Goal: Find specific page/section: Find specific page/section

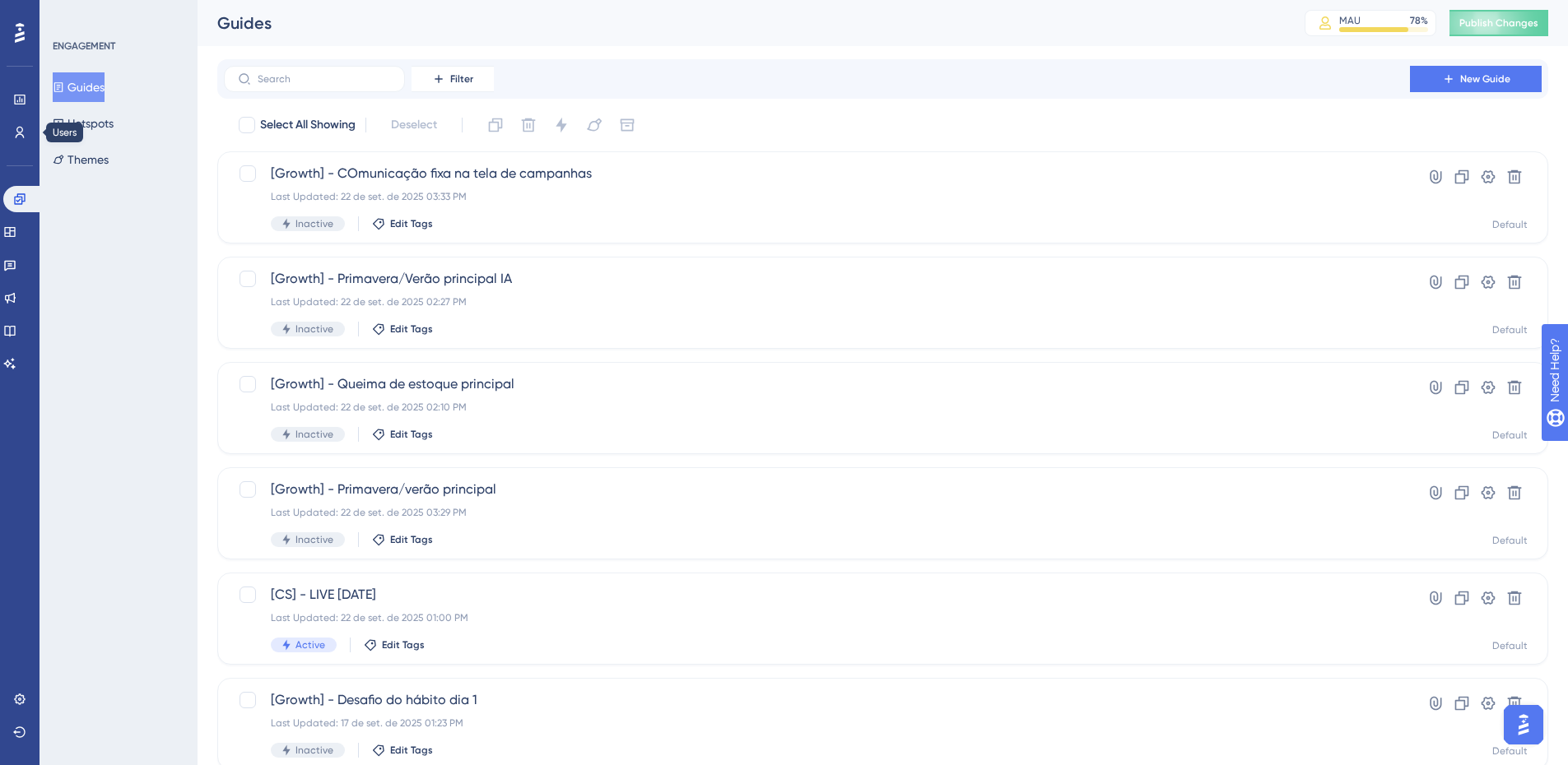
click at [26, 120] on div "Users" at bounding box center [20, 132] width 13 height 26
click at [24, 133] on icon at bounding box center [20, 133] width 13 height 13
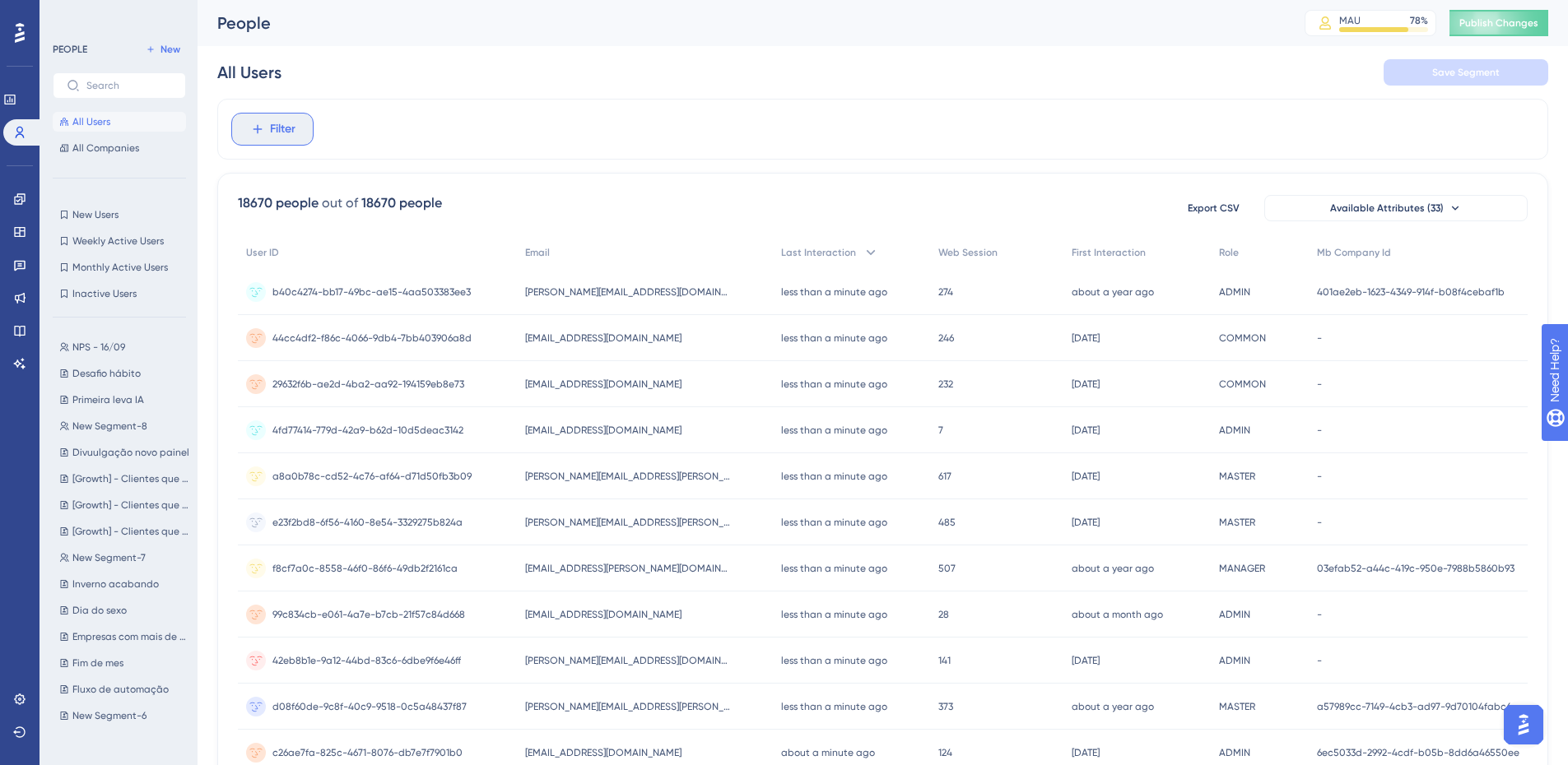
click at [248, 123] on button "Filter" at bounding box center [273, 128] width 82 height 33
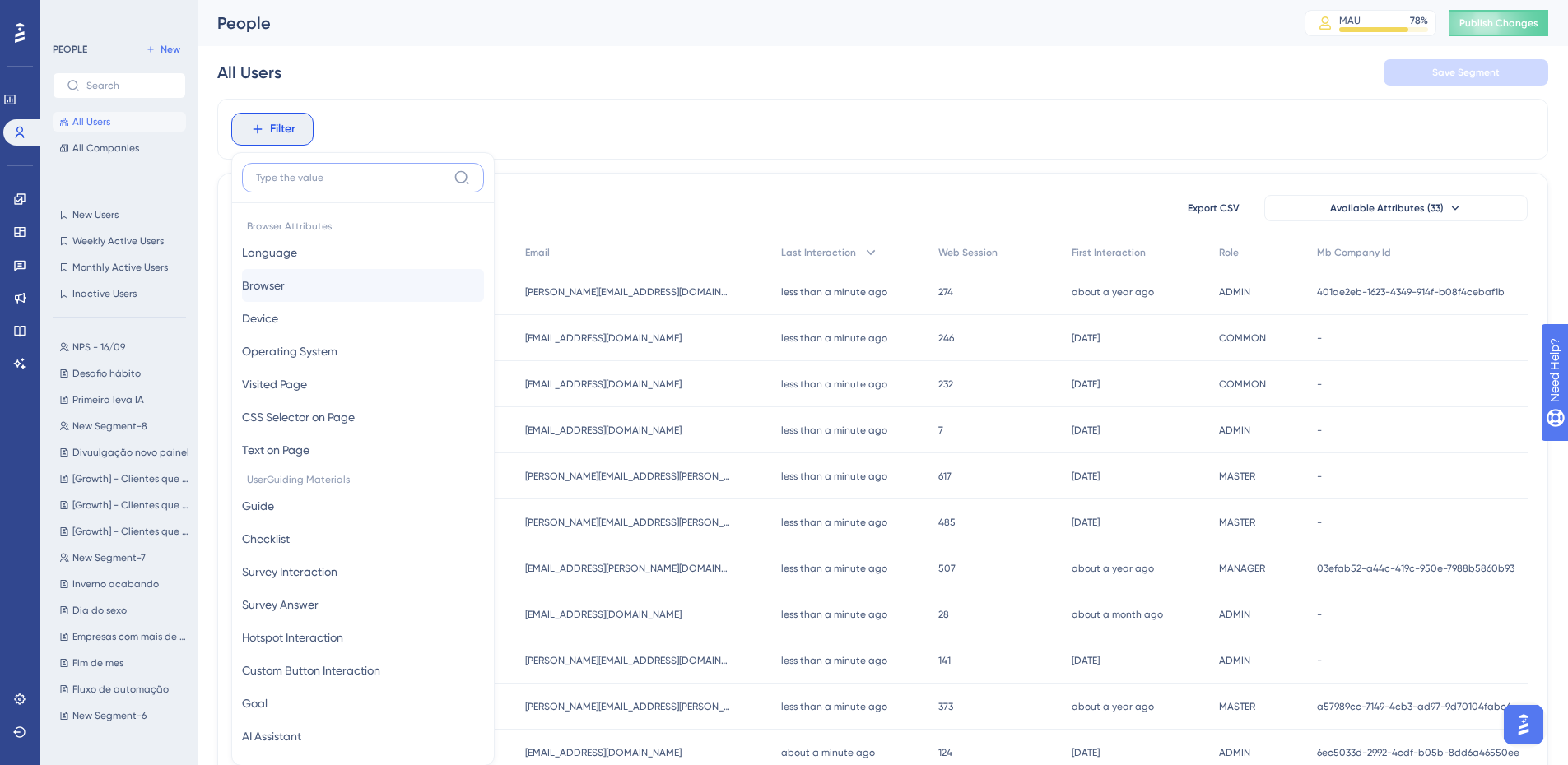
scroll to position [76, 0]
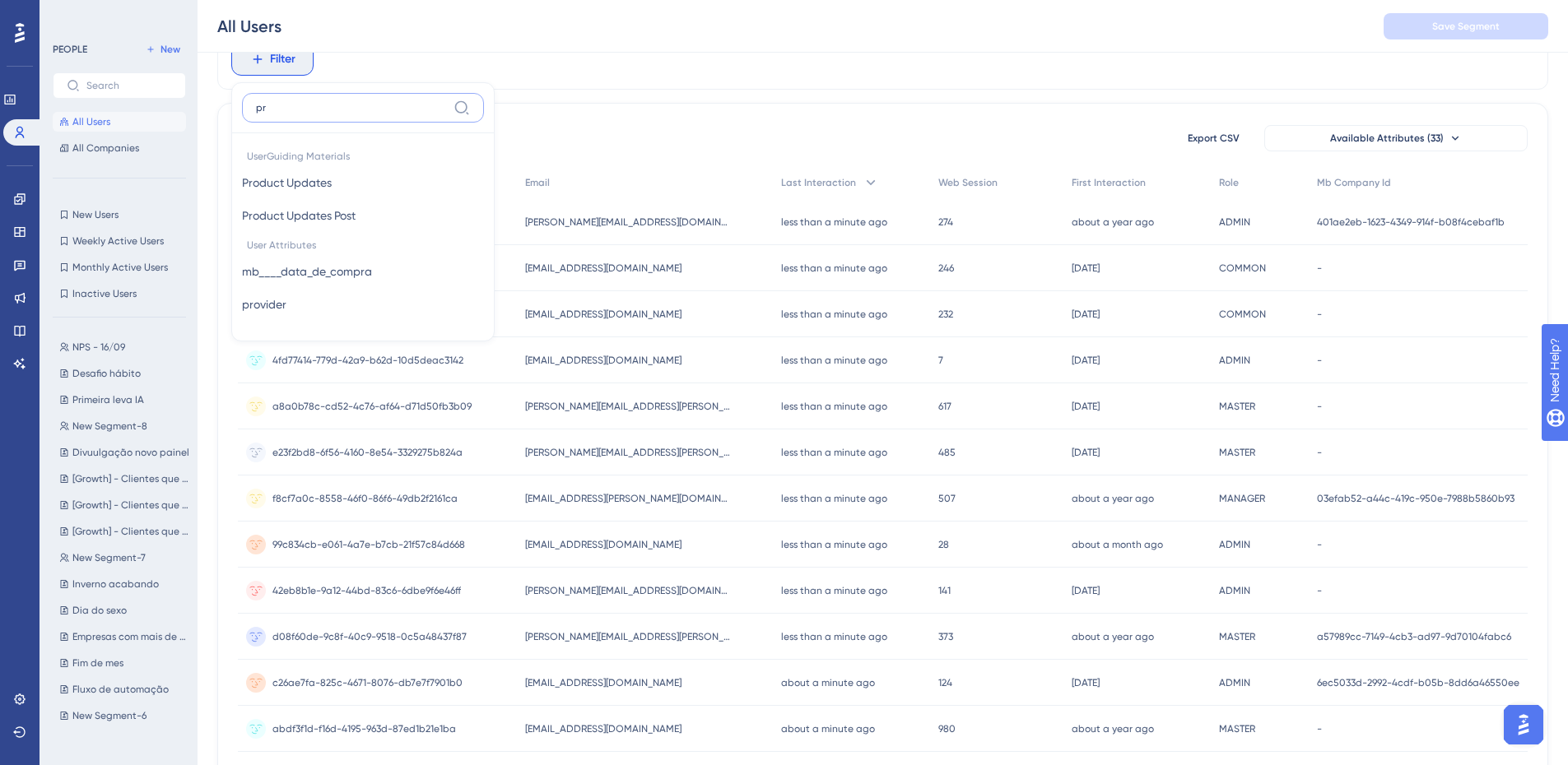
type input "p"
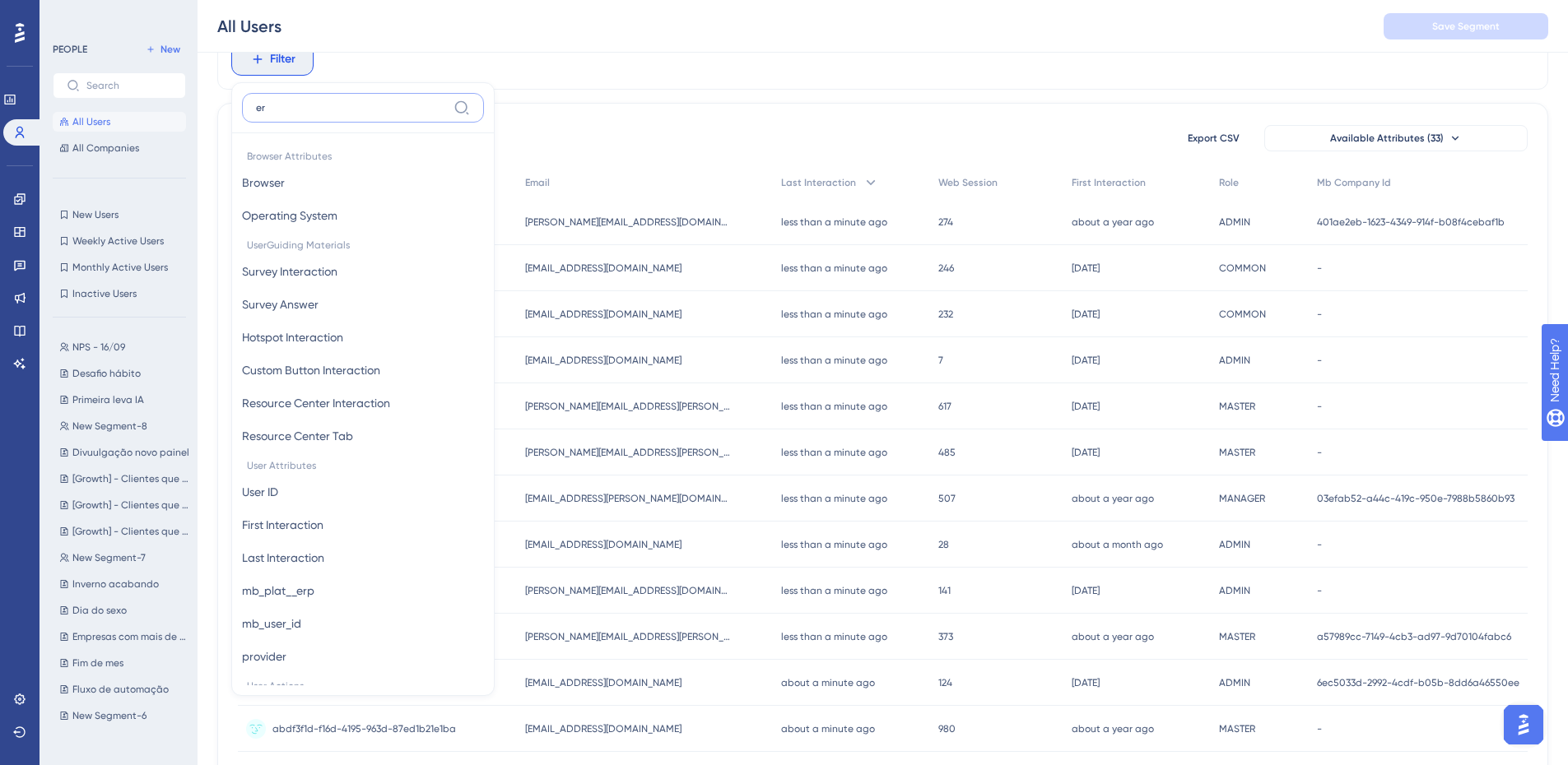
type input "e"
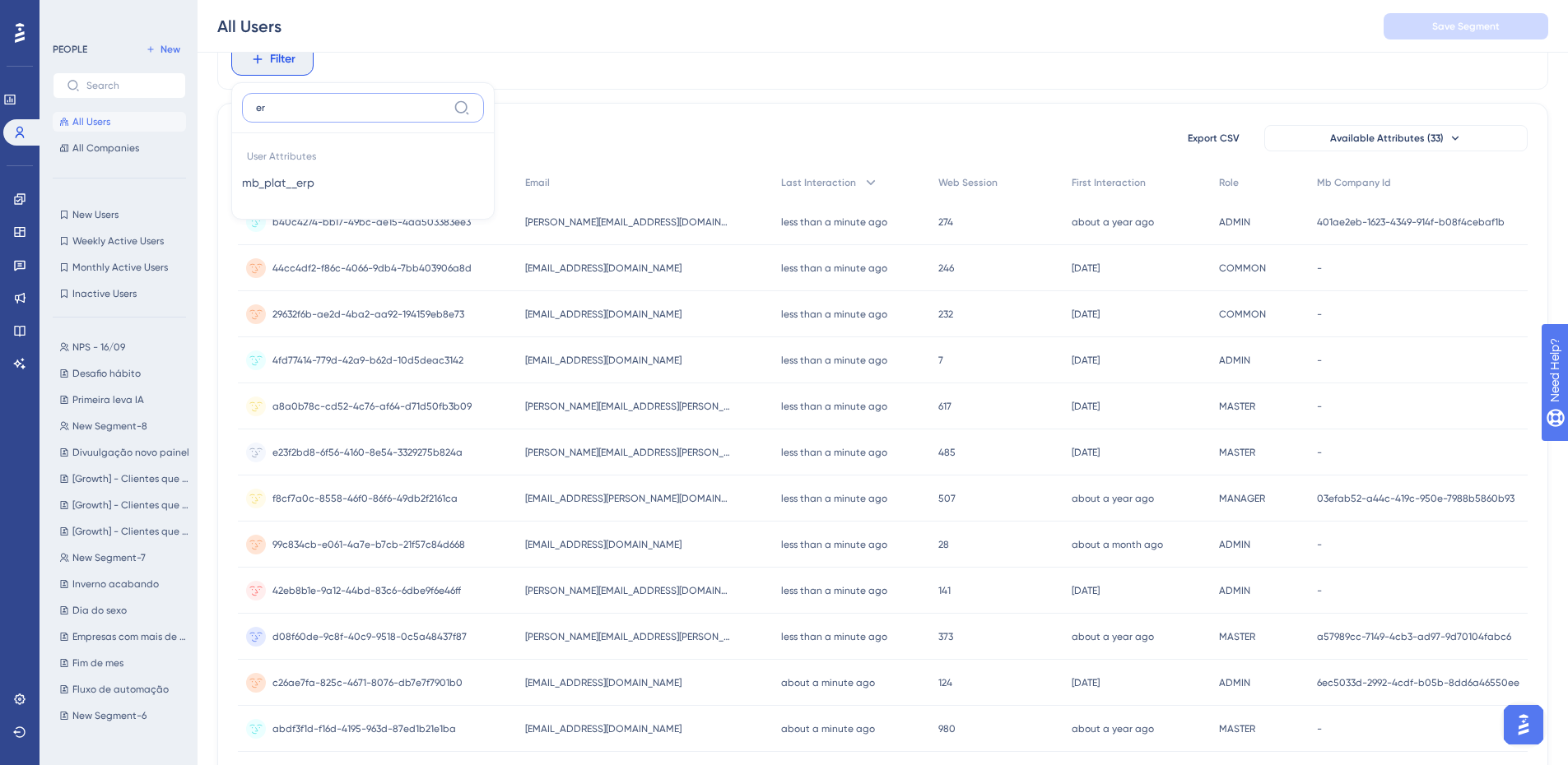
type input "e"
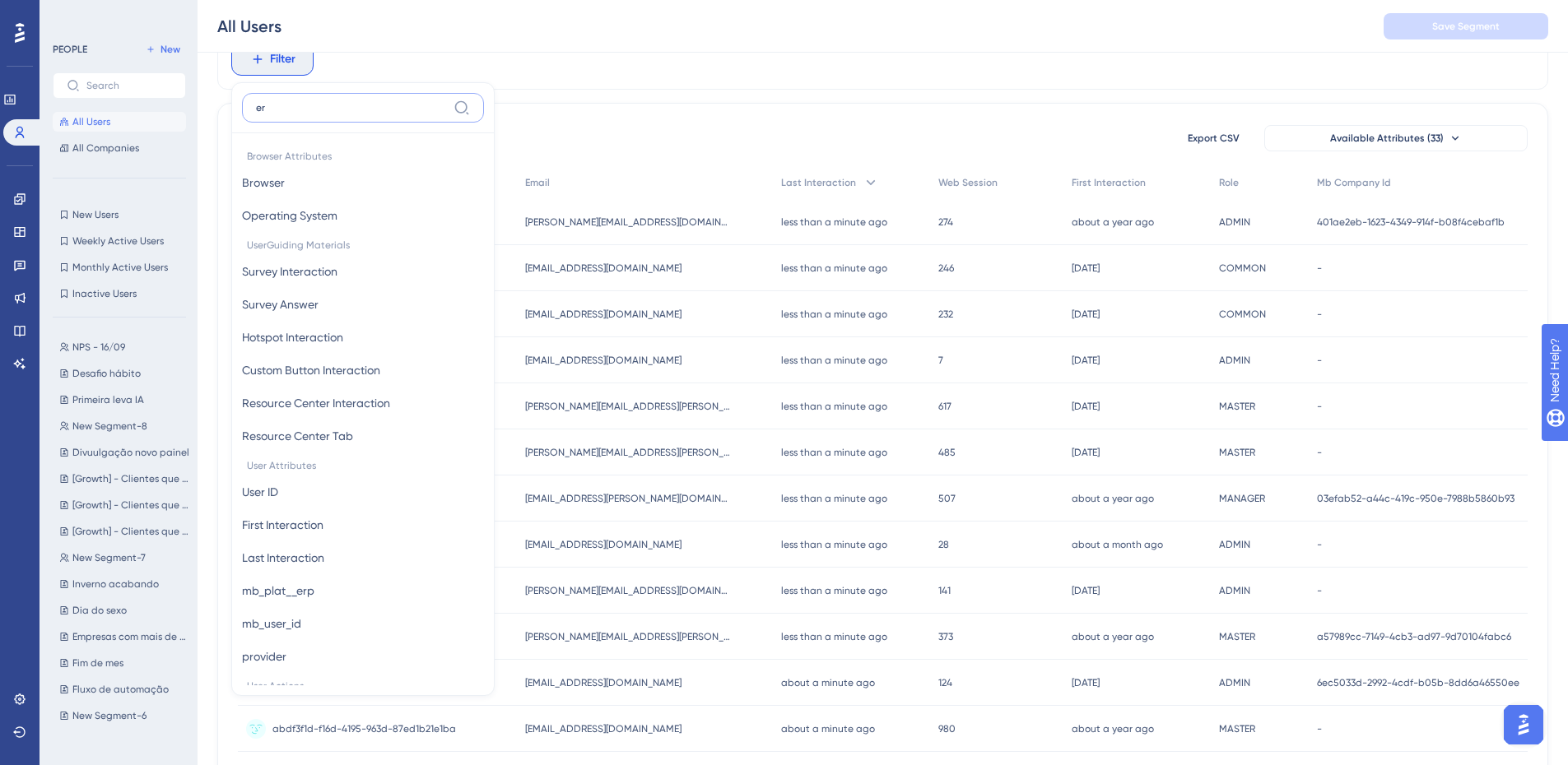
type input "e"
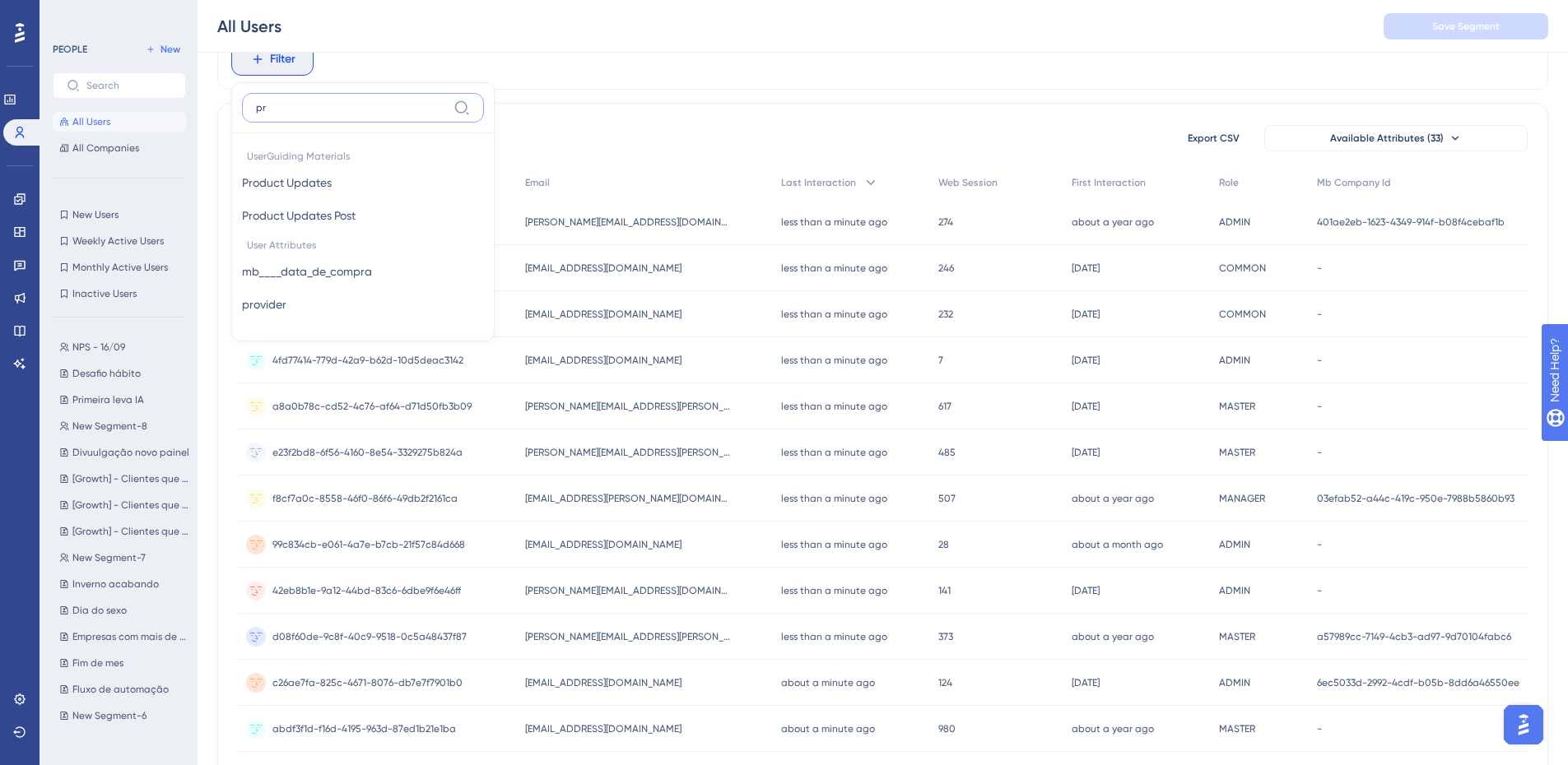
type input "p"
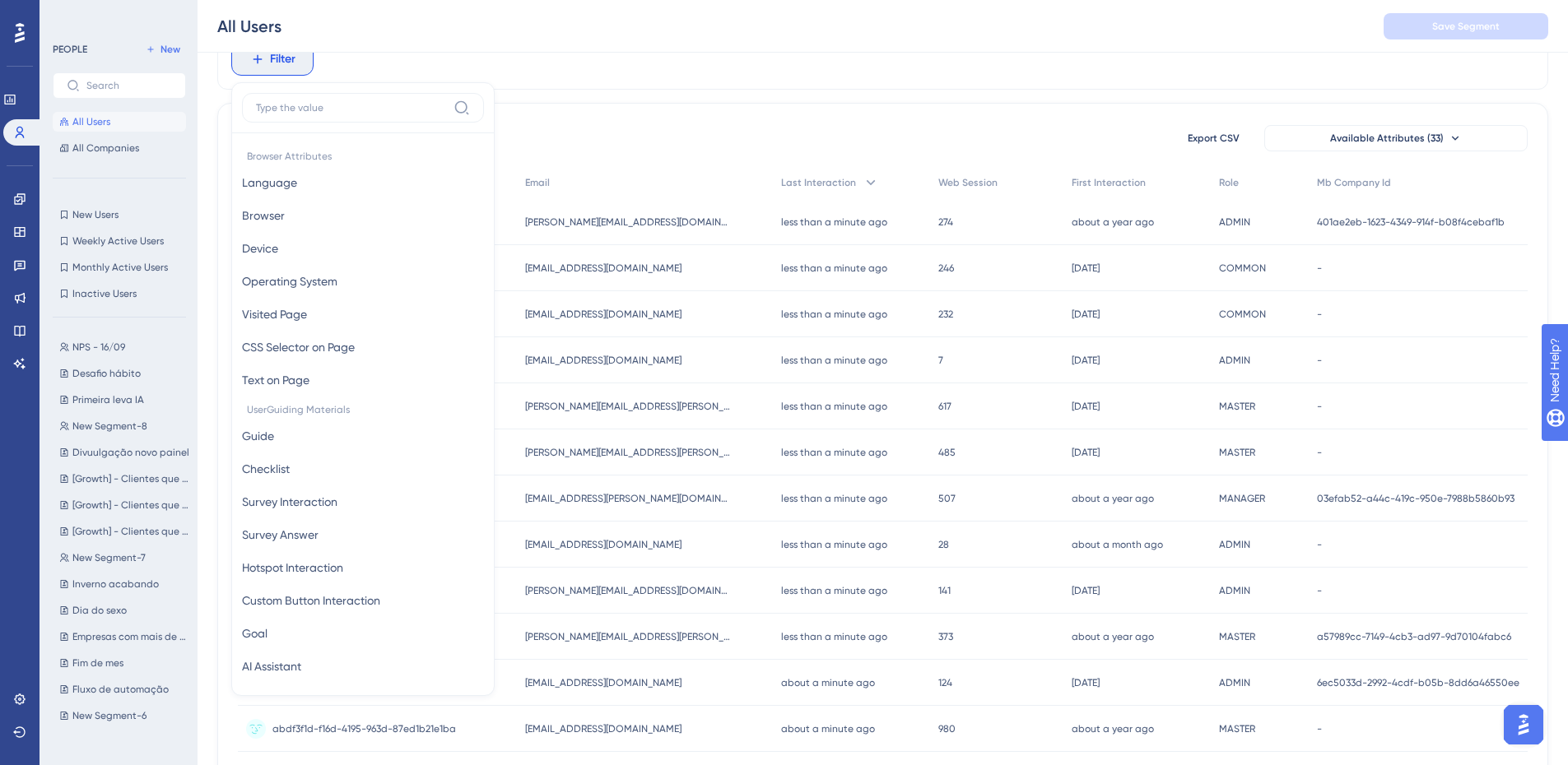
click at [420, 32] on div "All Users Save Segment" at bounding box center [882, 26] width 1370 height 53
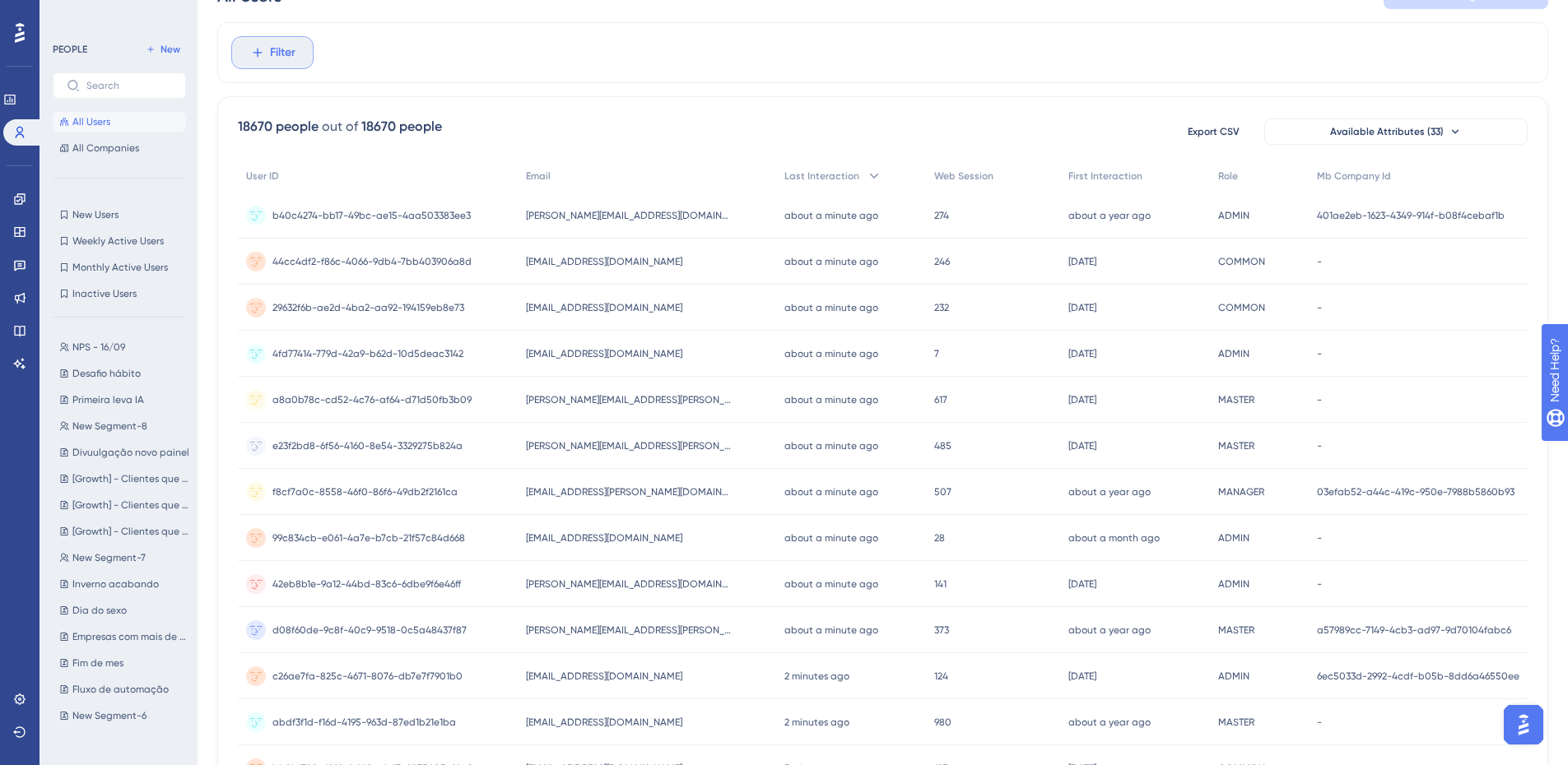
scroll to position [0, 0]
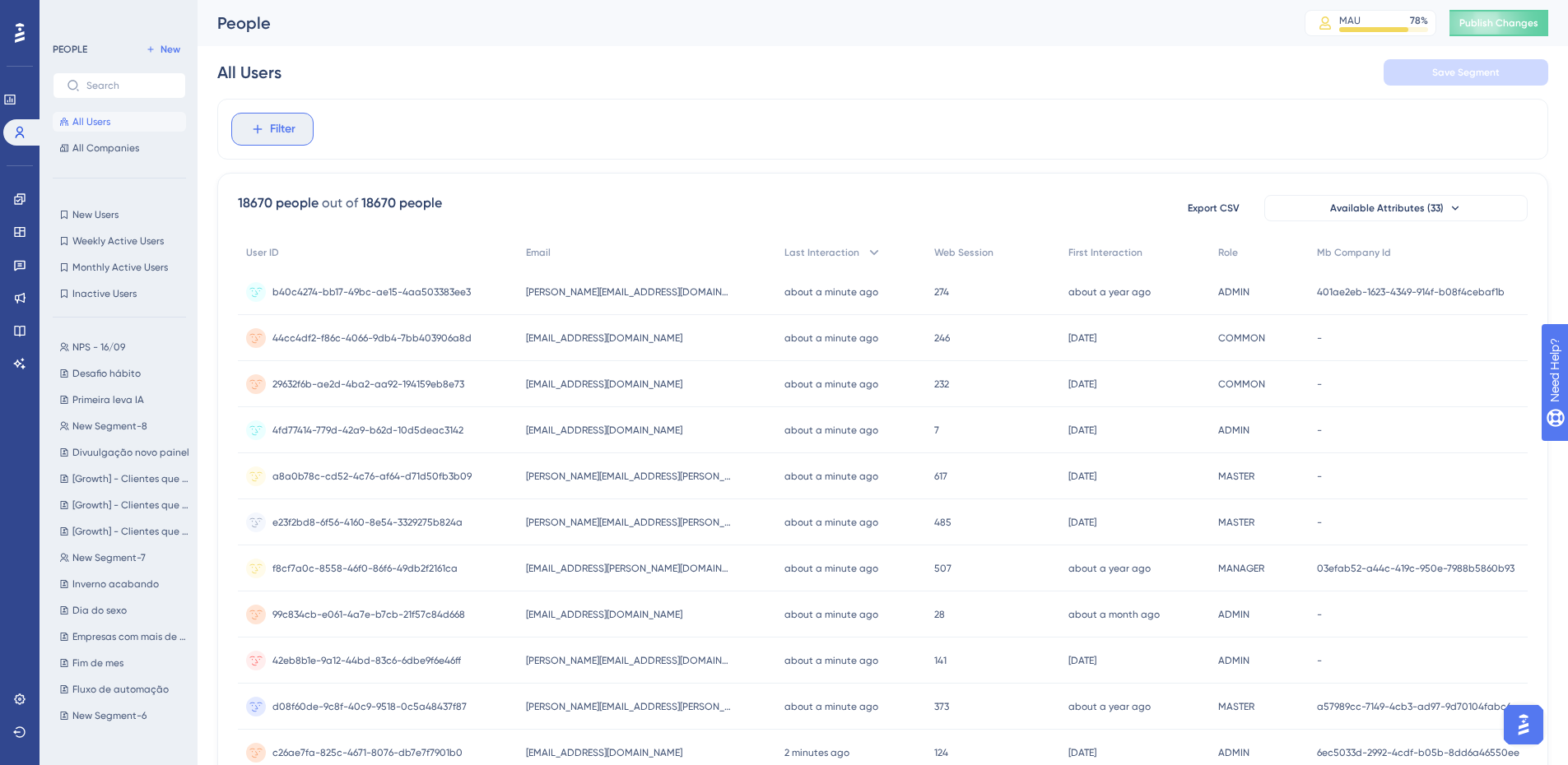
click at [276, 130] on span "Filter" at bounding box center [283, 129] width 25 height 20
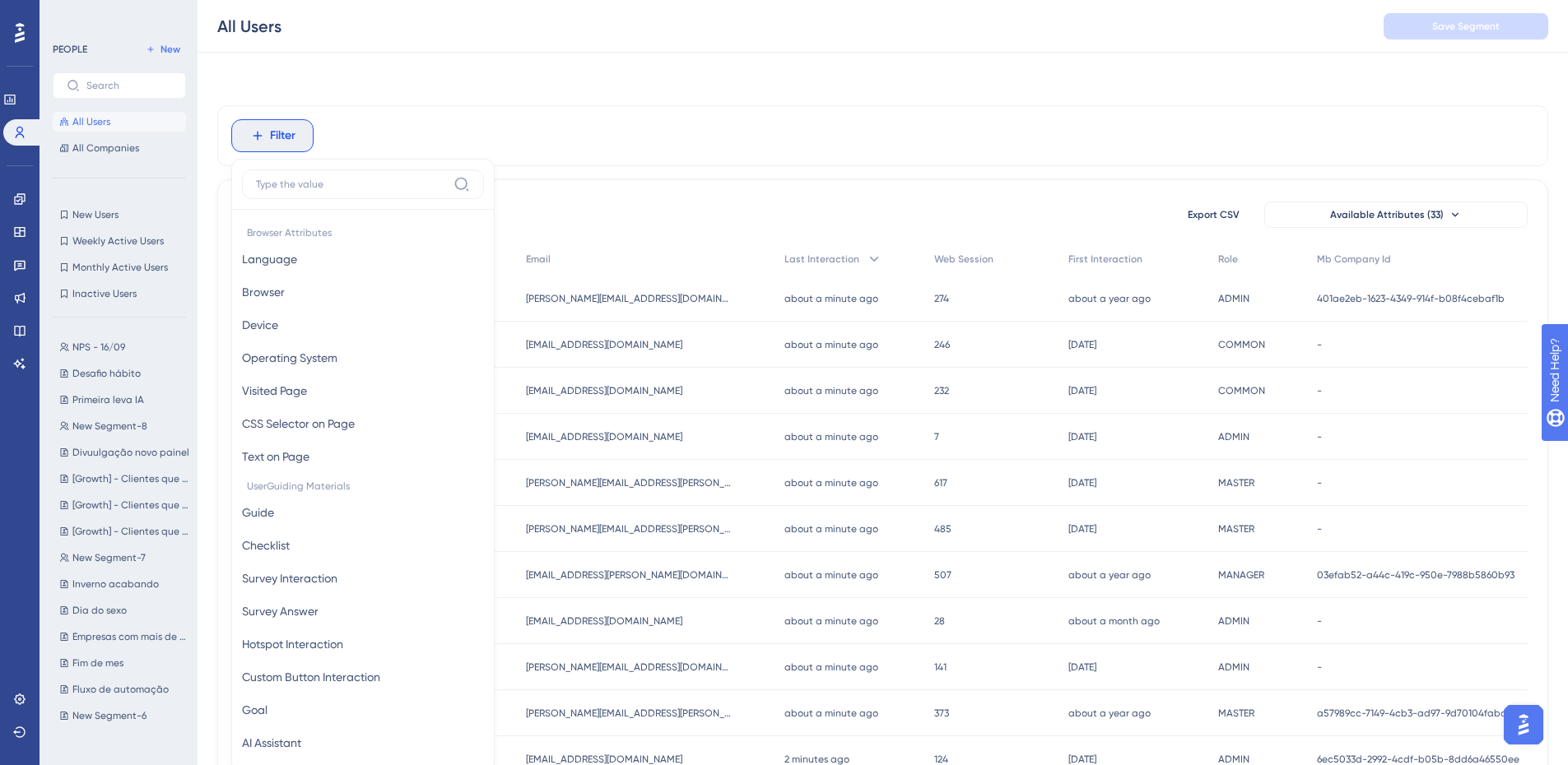
scroll to position [76, 0]
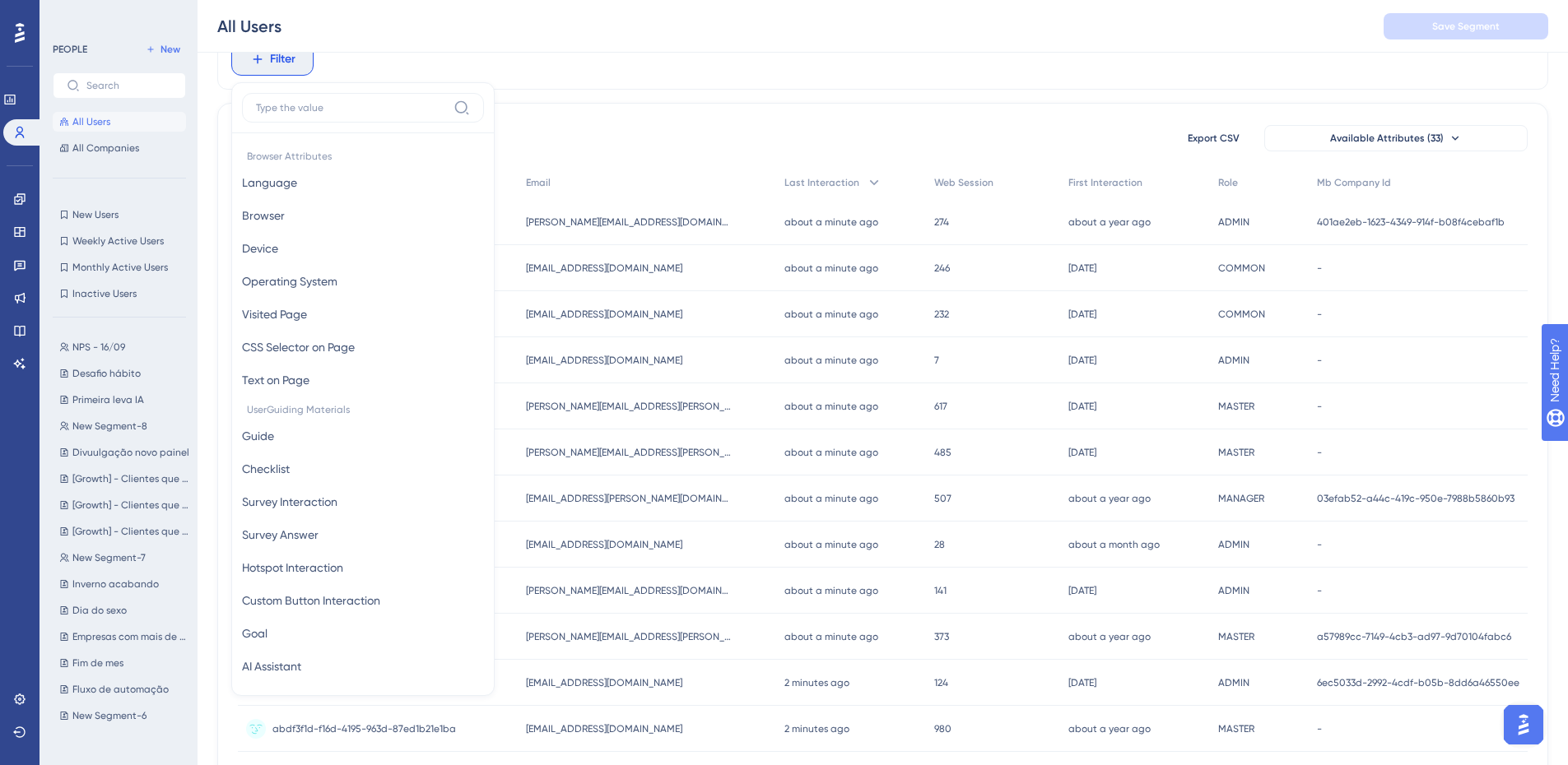
click at [340, 119] on label at bounding box center [362, 107] width 242 height 29
click at [340, 114] on input at bounding box center [352, 108] width 191 height 13
click at [336, 107] on input at bounding box center [352, 108] width 191 height 13
click at [526, 98] on div "Filter Browser Attributes Language Language Browser Browser Device Device Opera…" at bounding box center [883, 611] width 1331 height 1165
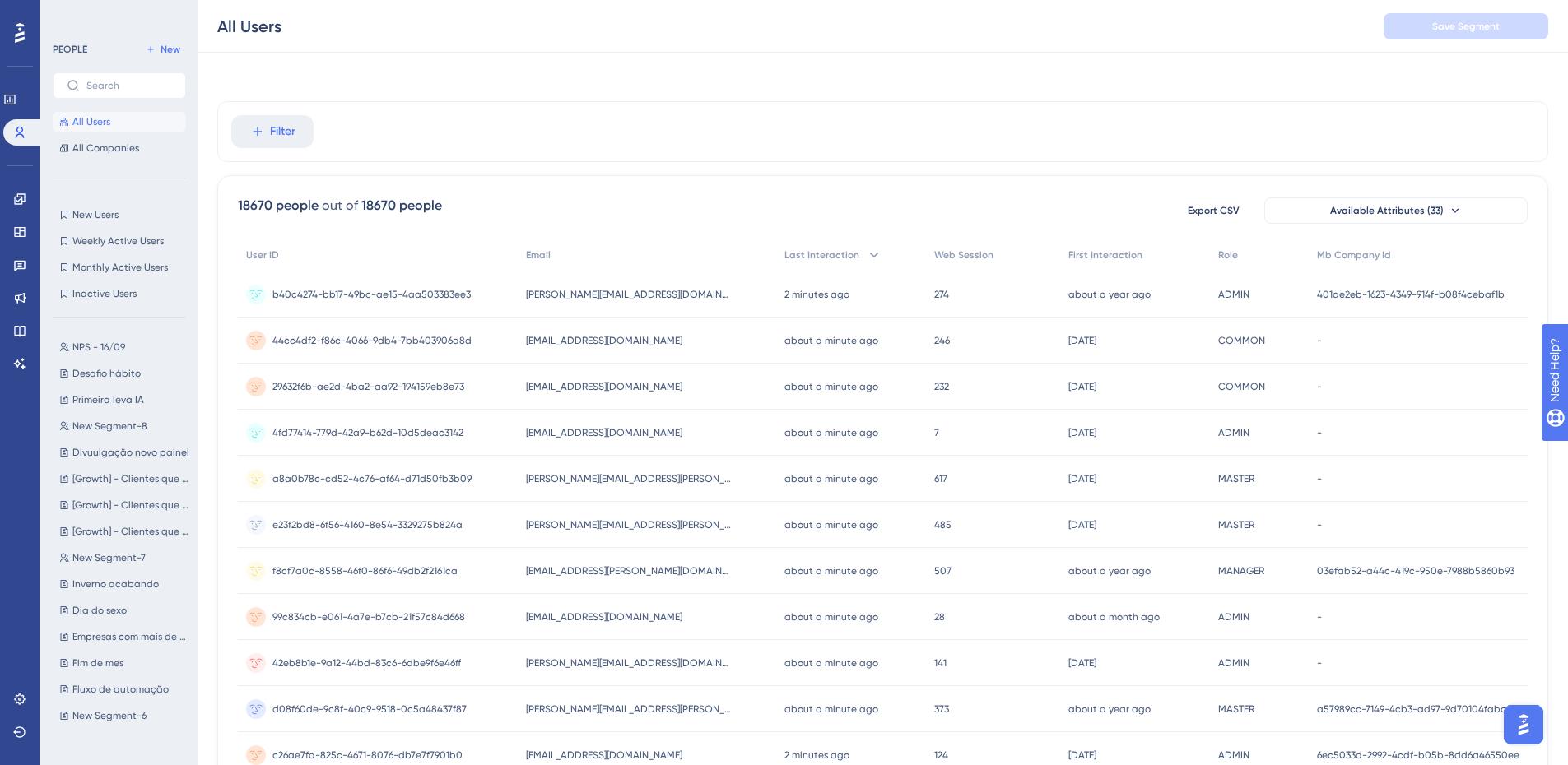
scroll to position [0, 0]
